Goal: Use online tool/utility: Utilize a website feature to perform a specific function

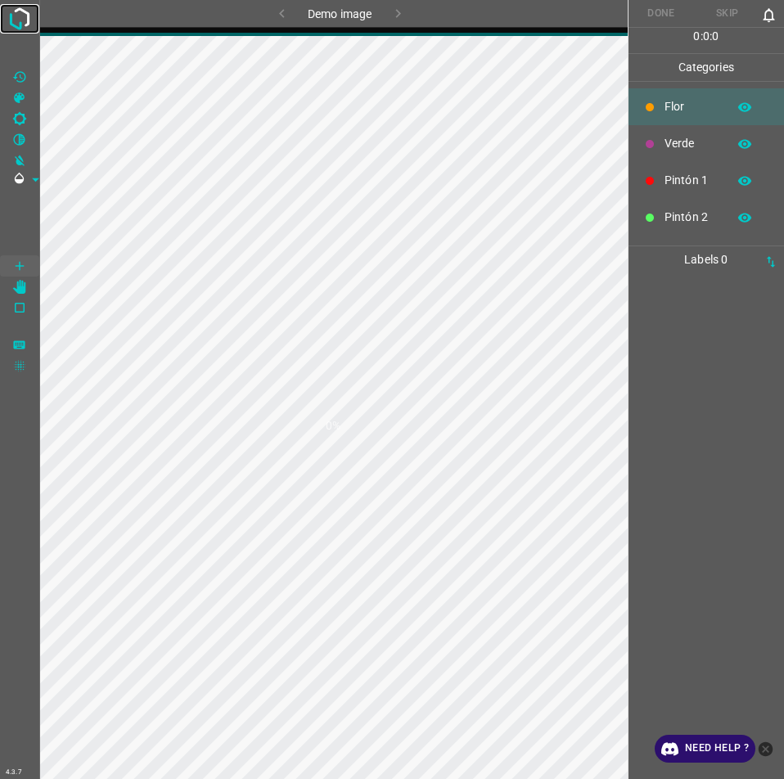
click at [7, 33] on img at bounding box center [19, 18] width 29 height 29
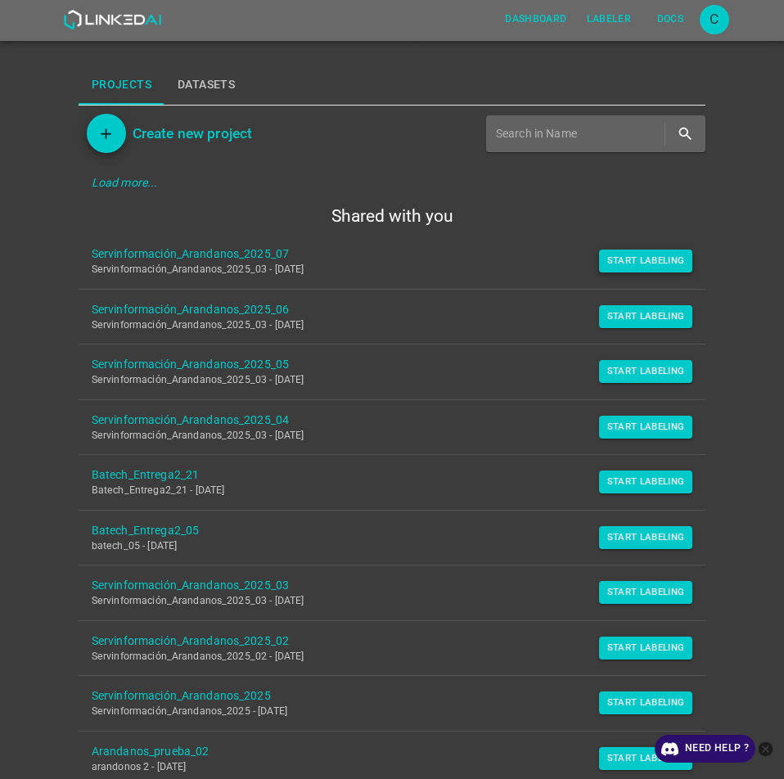
click at [655, 272] on button "Start Labeling" at bounding box center [646, 260] width 94 height 23
